Goal: Information Seeking & Learning: Learn about a topic

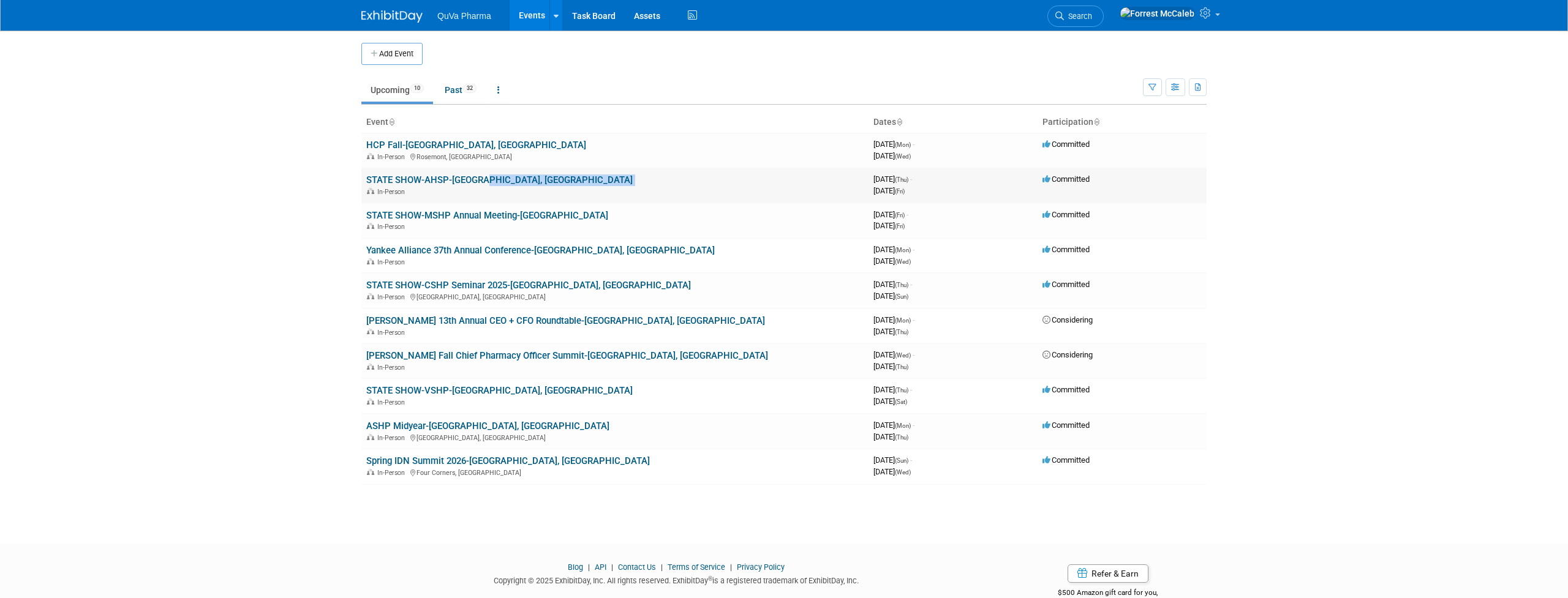
click at [479, 183] on td "STATE SHOW-AHSP-North Little Rock, AR In-Person" at bounding box center [614, 184] width 507 height 35
click at [443, 181] on link "STATE SHOW-AHSP-[GEOGRAPHIC_DATA], [GEOGRAPHIC_DATA]" at bounding box center [499, 180] width 267 height 11
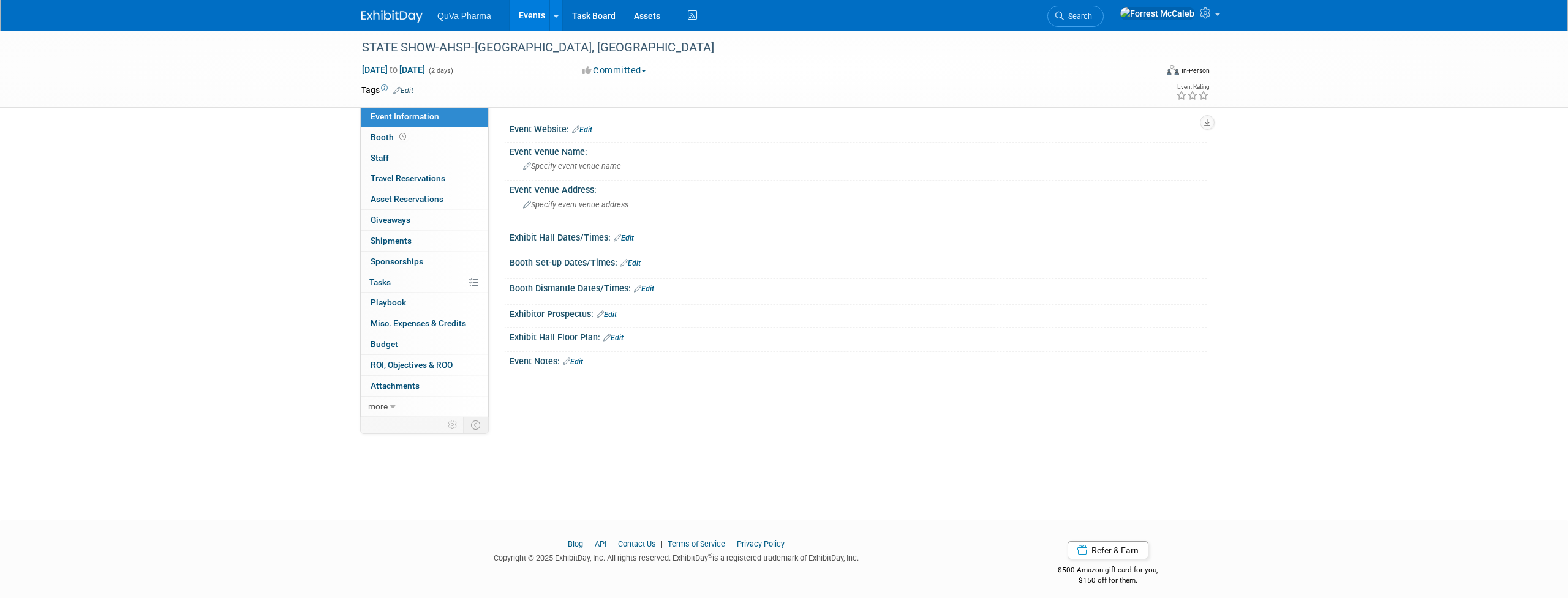
click at [528, 14] on link "Events" at bounding box center [532, 15] width 45 height 30
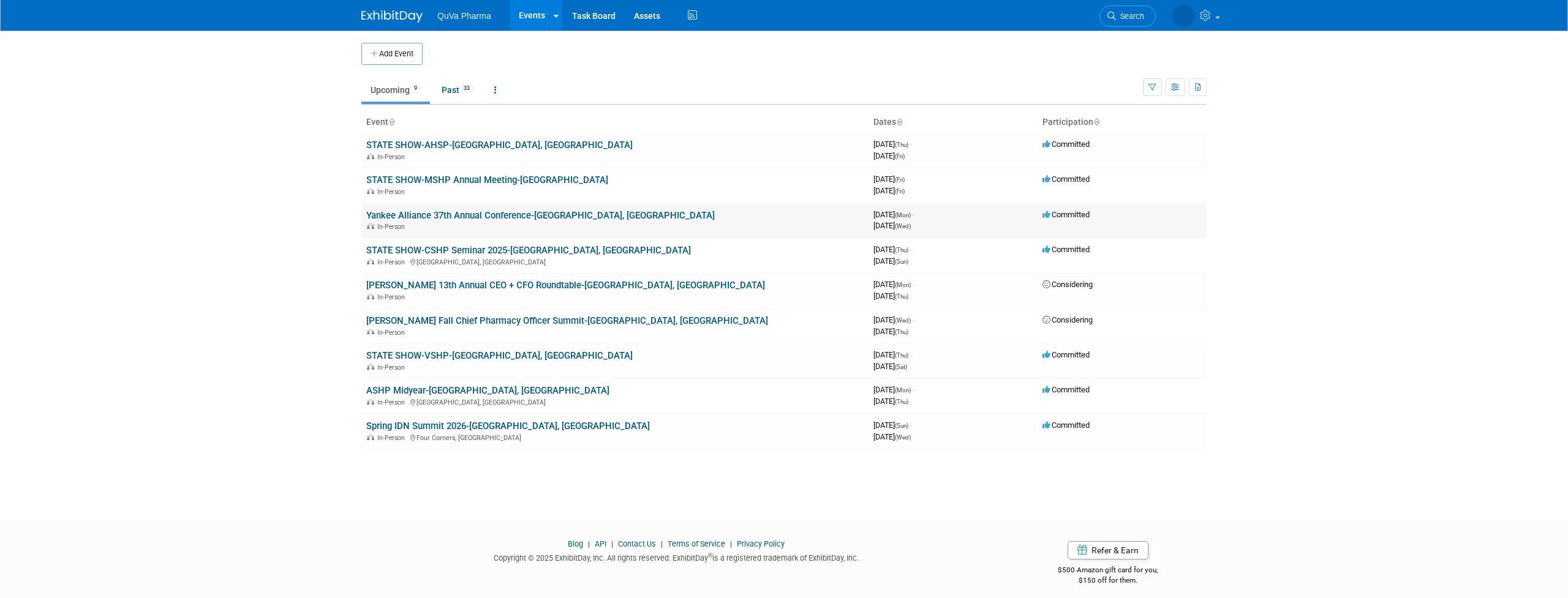
click at [470, 210] on link "Yankee Alliance 37th Annual Conference-[GEOGRAPHIC_DATA], [GEOGRAPHIC_DATA]" at bounding box center [540, 216] width 349 height 11
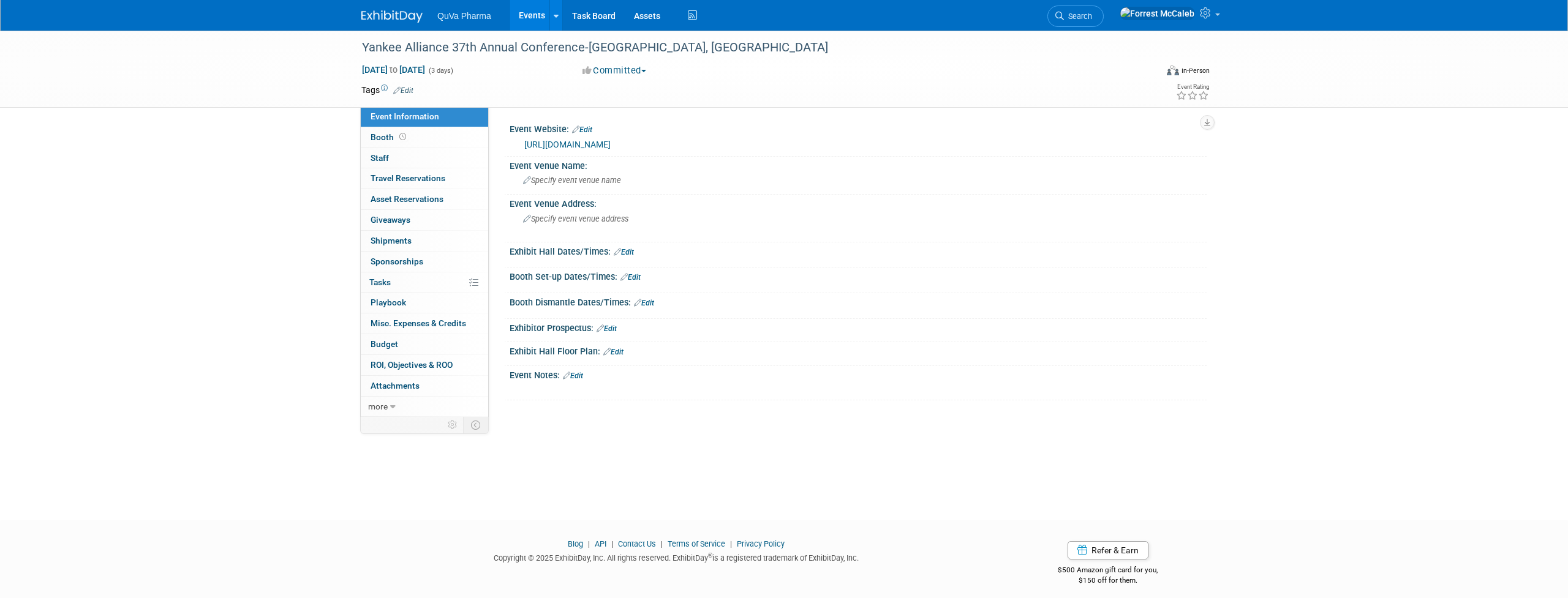
click at [521, 9] on link "Events" at bounding box center [532, 15] width 45 height 30
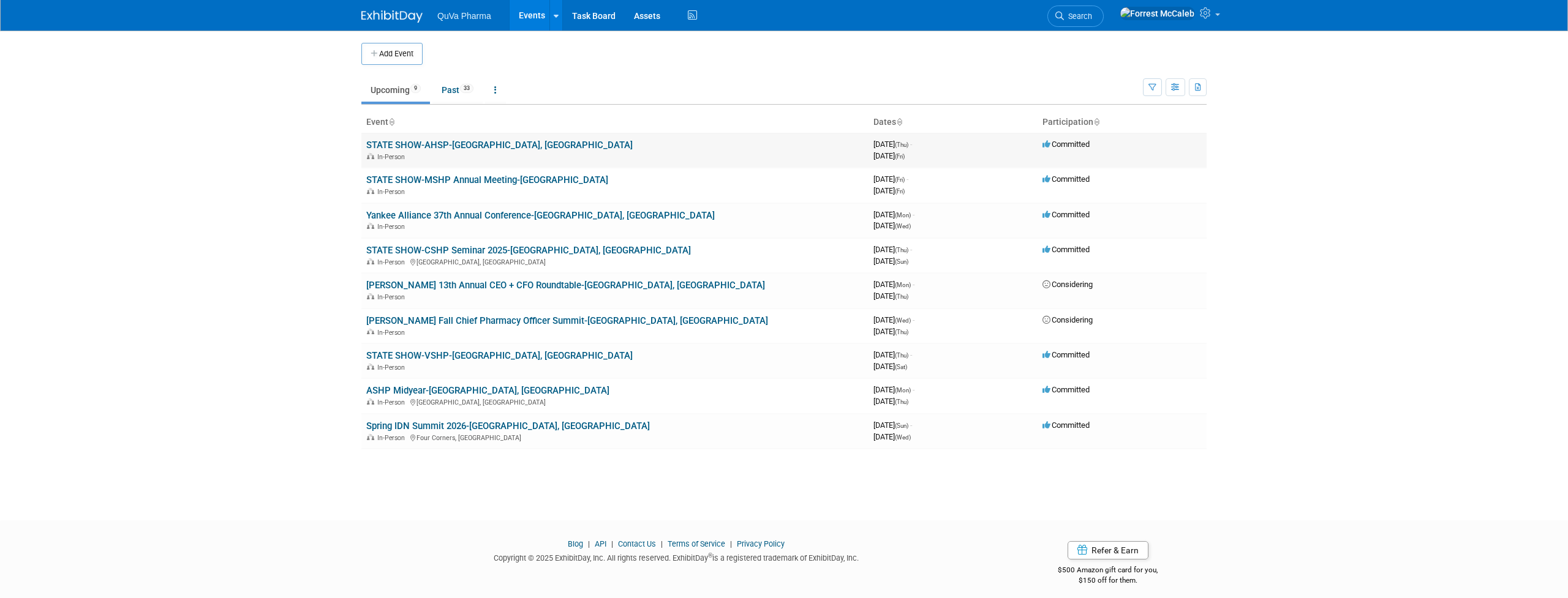
click at [450, 141] on link "STATE SHOW-AHSP-[GEOGRAPHIC_DATA], [GEOGRAPHIC_DATA]" at bounding box center [499, 145] width 267 height 11
